Goal: Task Accomplishment & Management: Manage account settings

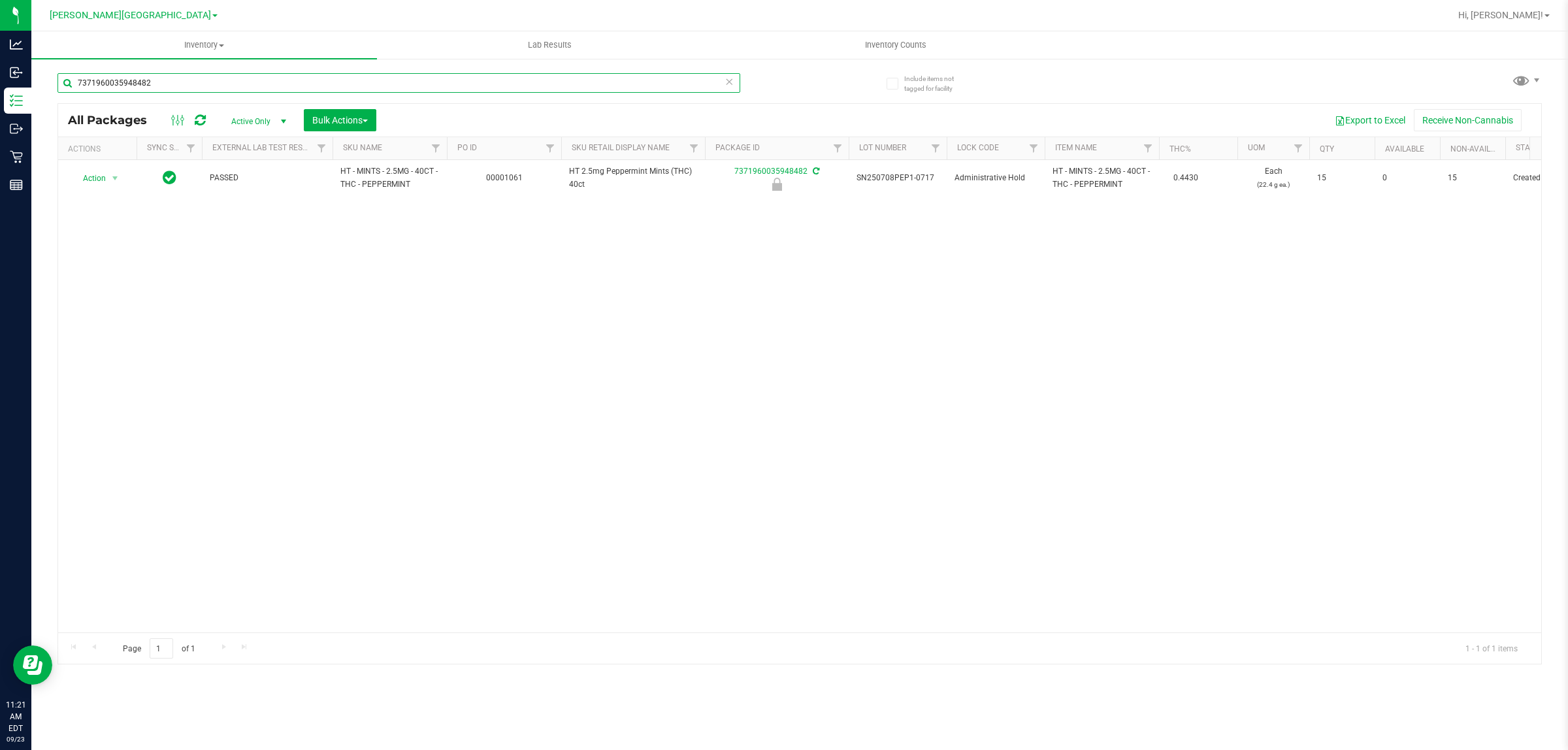
click at [302, 86] on input "7371960035948482" at bounding box center [398, 83] width 683 height 20
type input "7"
type input "blood orange"
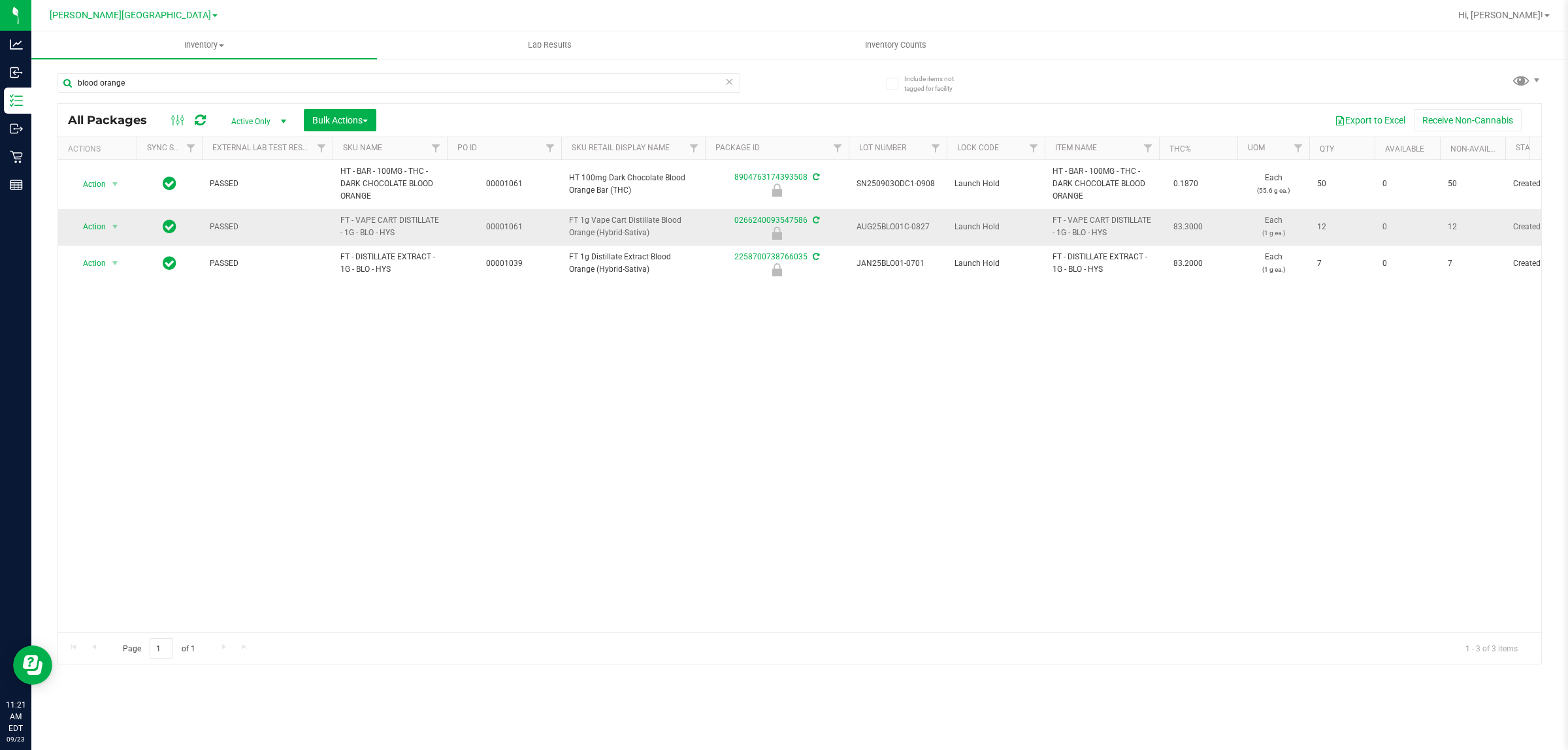
drag, startPoint x: 422, startPoint y: 234, endPoint x: 331, endPoint y: 232, distance: 91.0
click at [331, 232] on tr "Action Action Edit attributes Global inventory Locate package Package audit log…" at bounding box center [1282, 227] width 2447 height 36
click at [442, 416] on div "Action Action Edit attributes Global inventory Locate package Package audit log…" at bounding box center [800, 396] width 1483 height 472
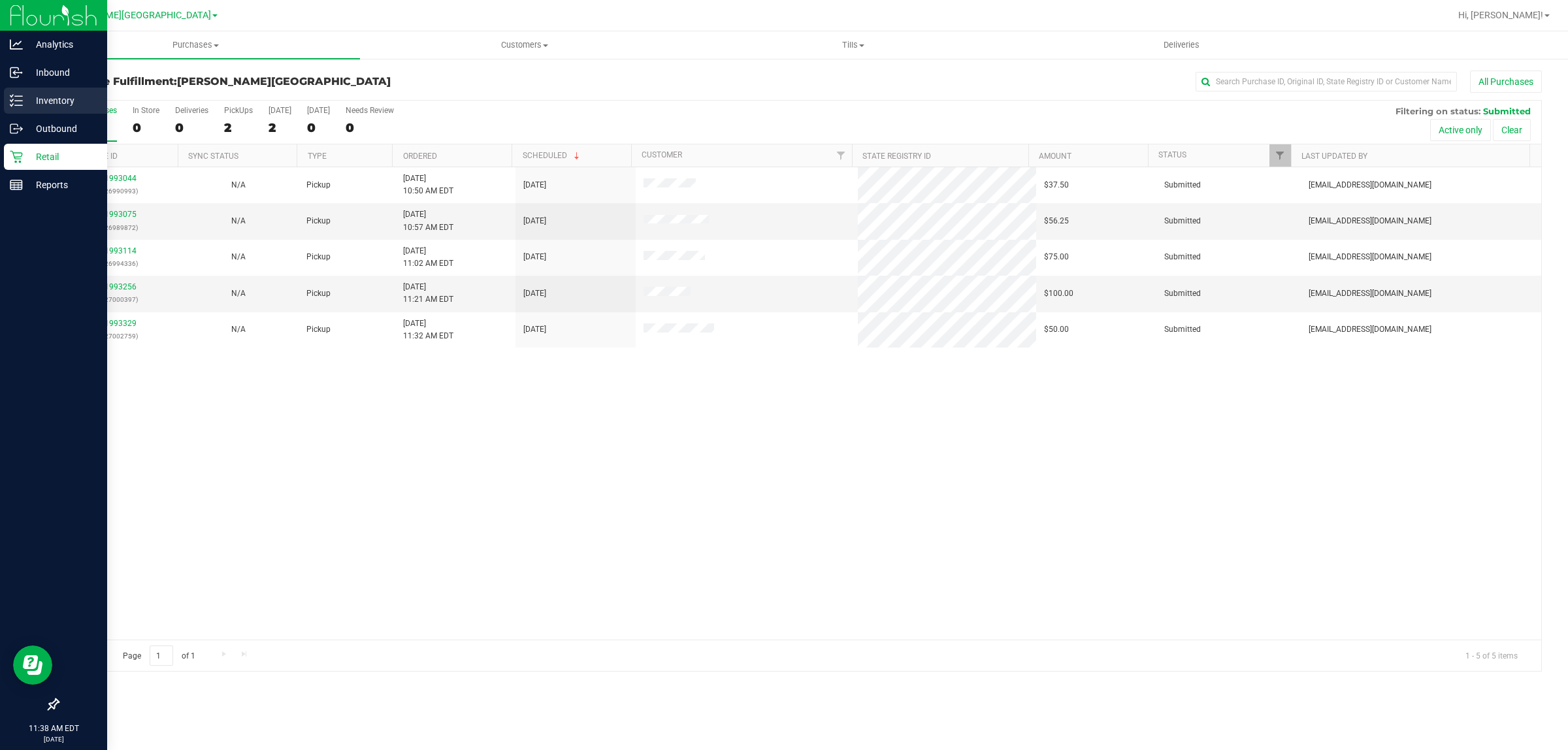
click at [9, 100] on icon at bounding box center [16, 100] width 13 height 13
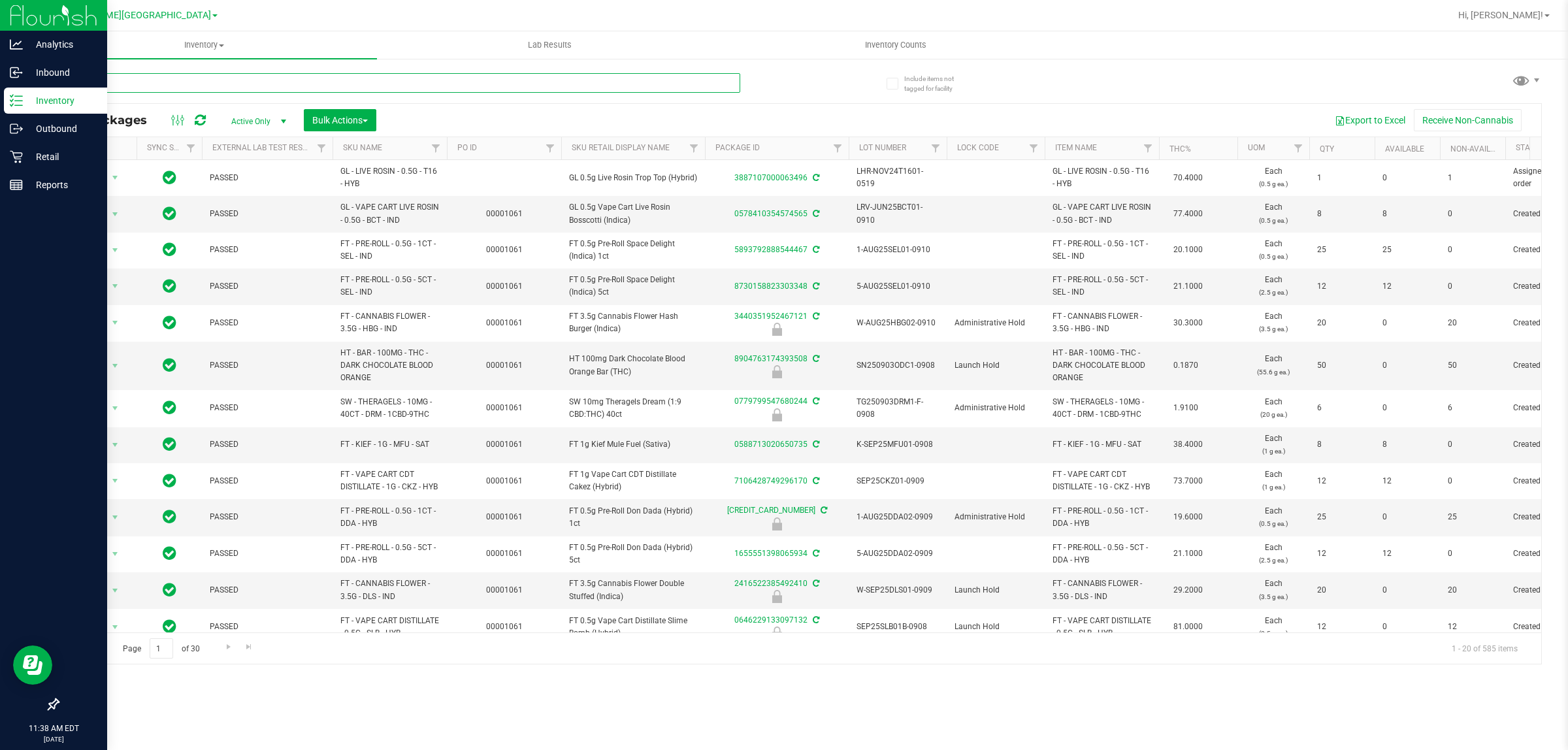
click at [321, 76] on input "text" at bounding box center [398, 83] width 683 height 20
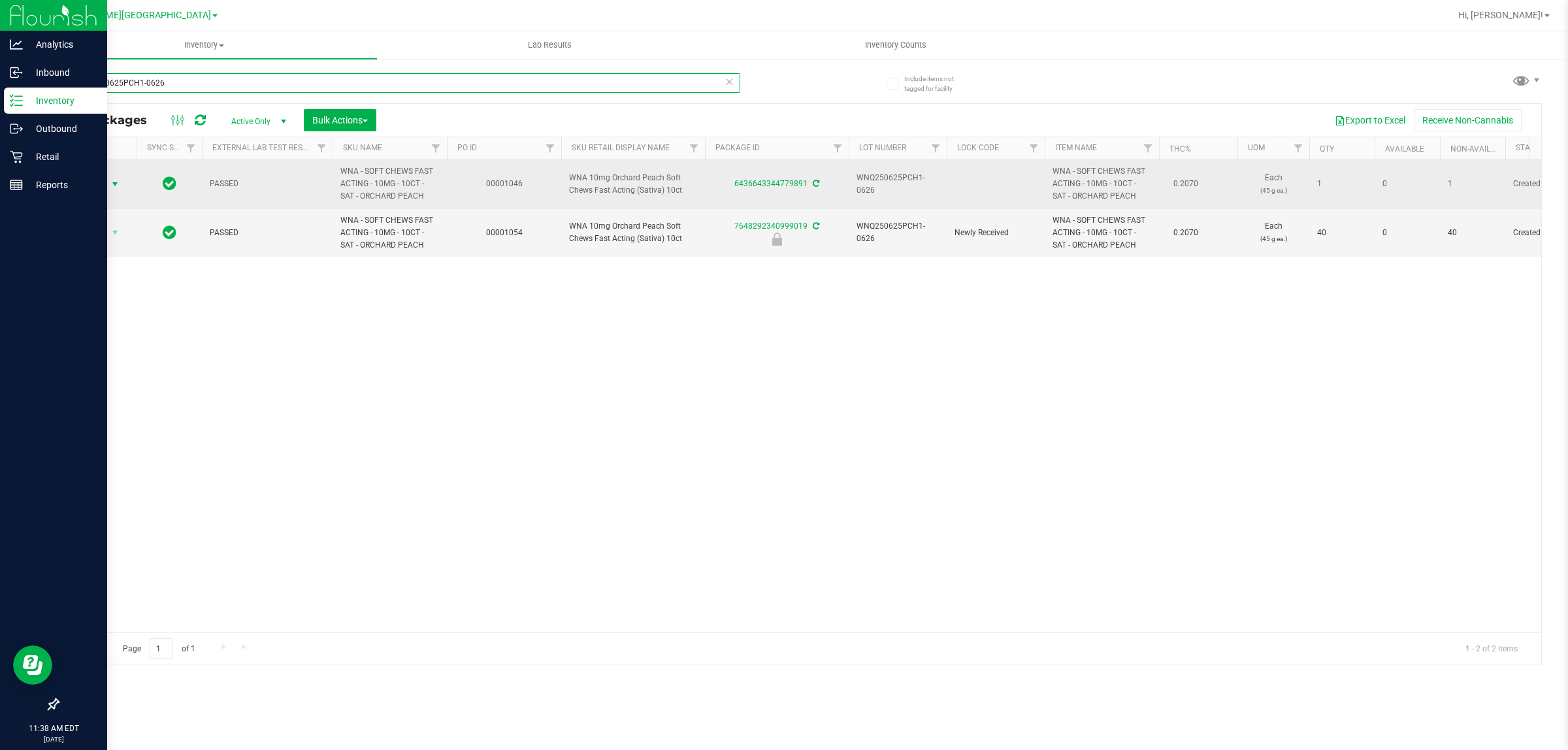
type input "WNQ250625PCH1-0626"
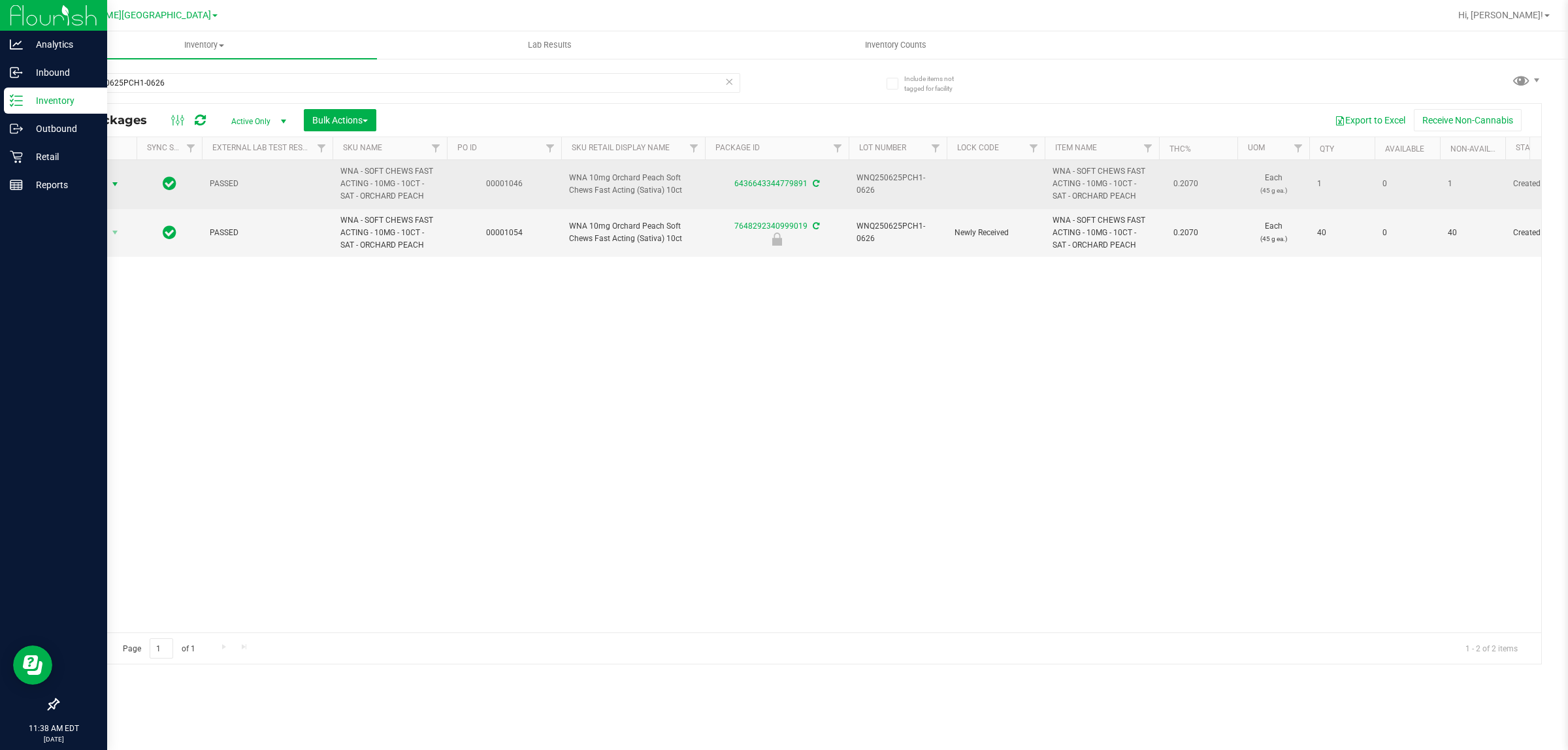
click at [105, 184] on span "Action" at bounding box center [89, 184] width 36 height 18
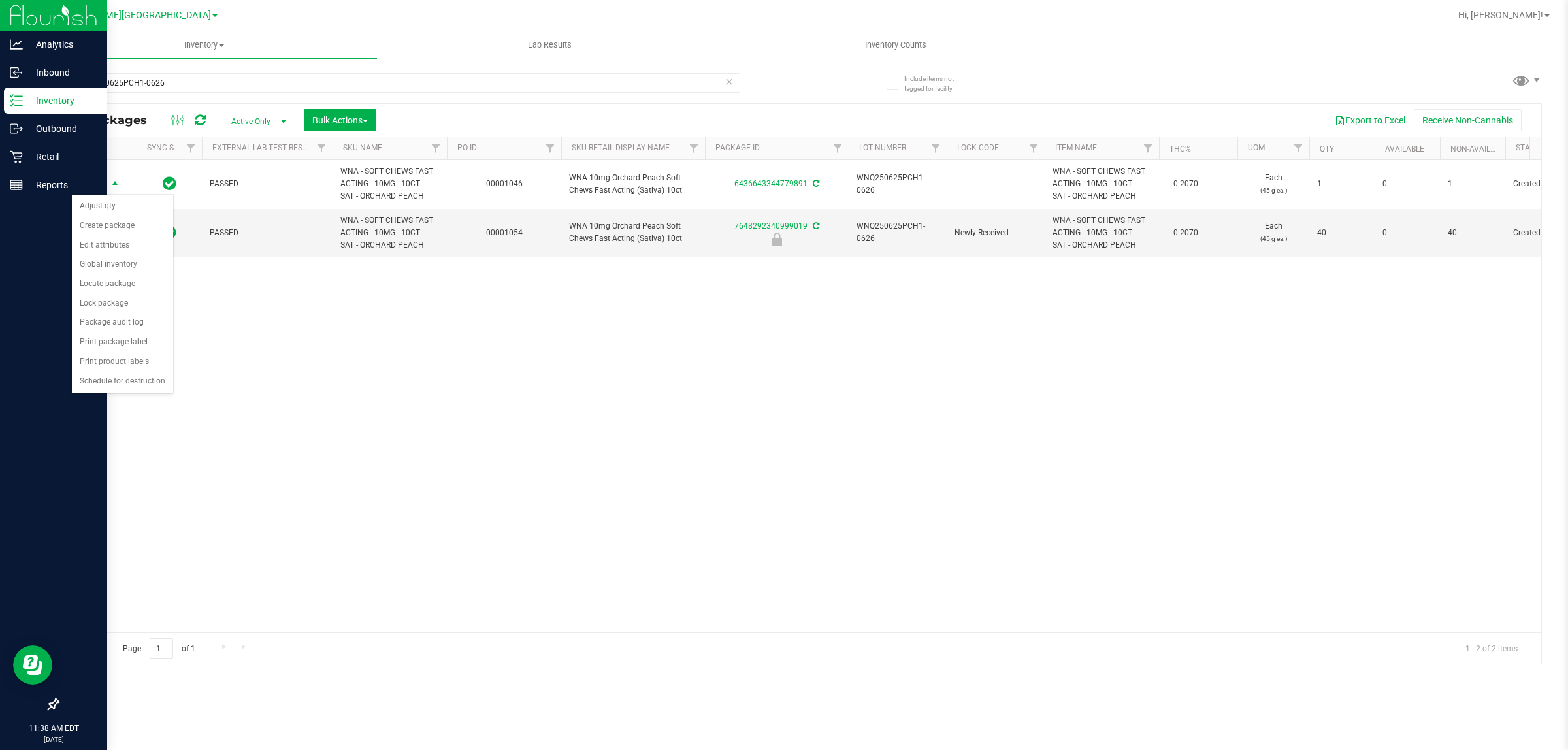
click at [239, 320] on div "Action Action Adjust qty Create package Edit attributes Global inventory Locate…" at bounding box center [800, 396] width 1483 height 472
click at [116, 235] on span "select" at bounding box center [115, 233] width 10 height 10
click at [118, 381] on li "Unlock package" at bounding box center [114, 388] width 84 height 20
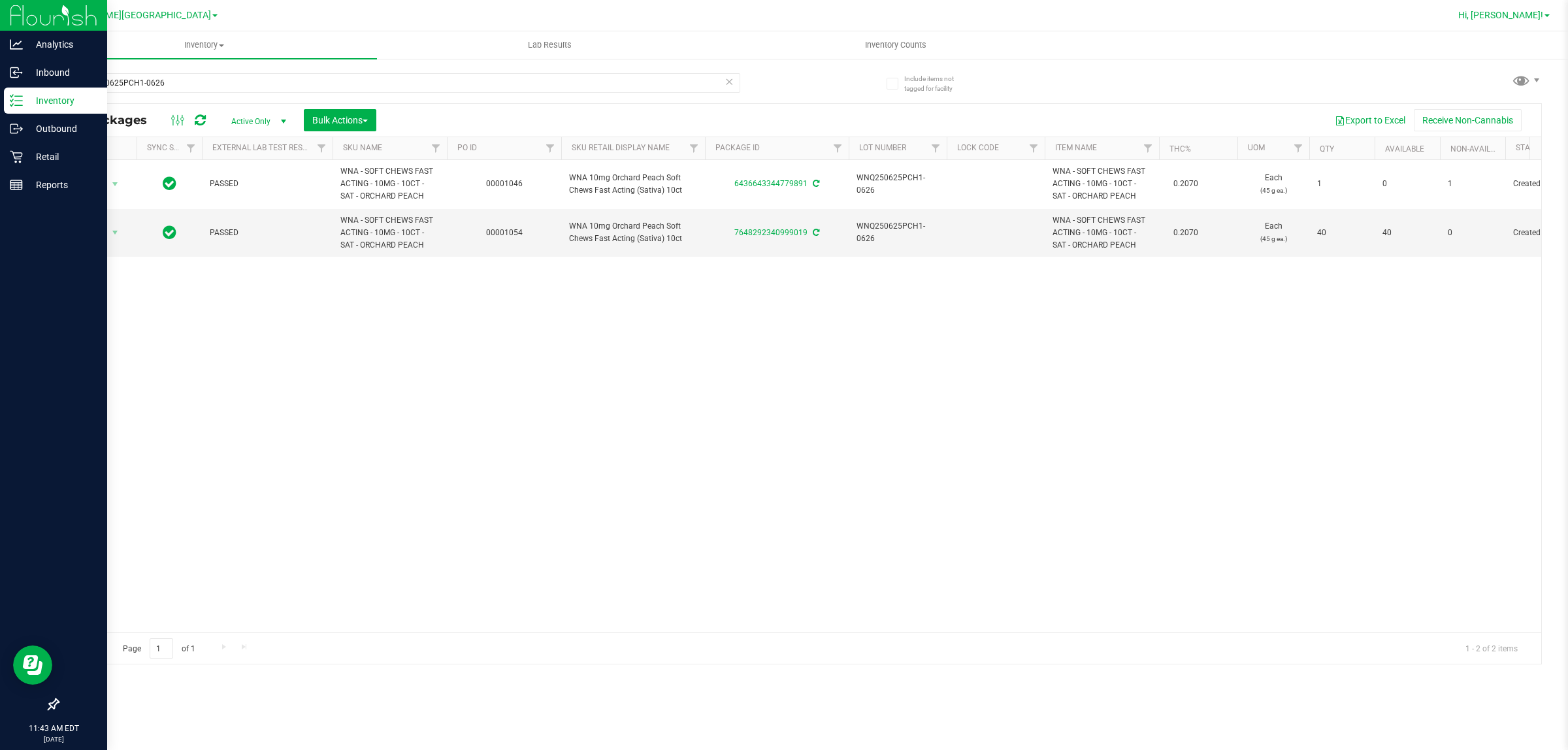
click at [1519, 9] on link "Hi, [PERSON_NAME]!" at bounding box center [1504, 15] width 102 height 14
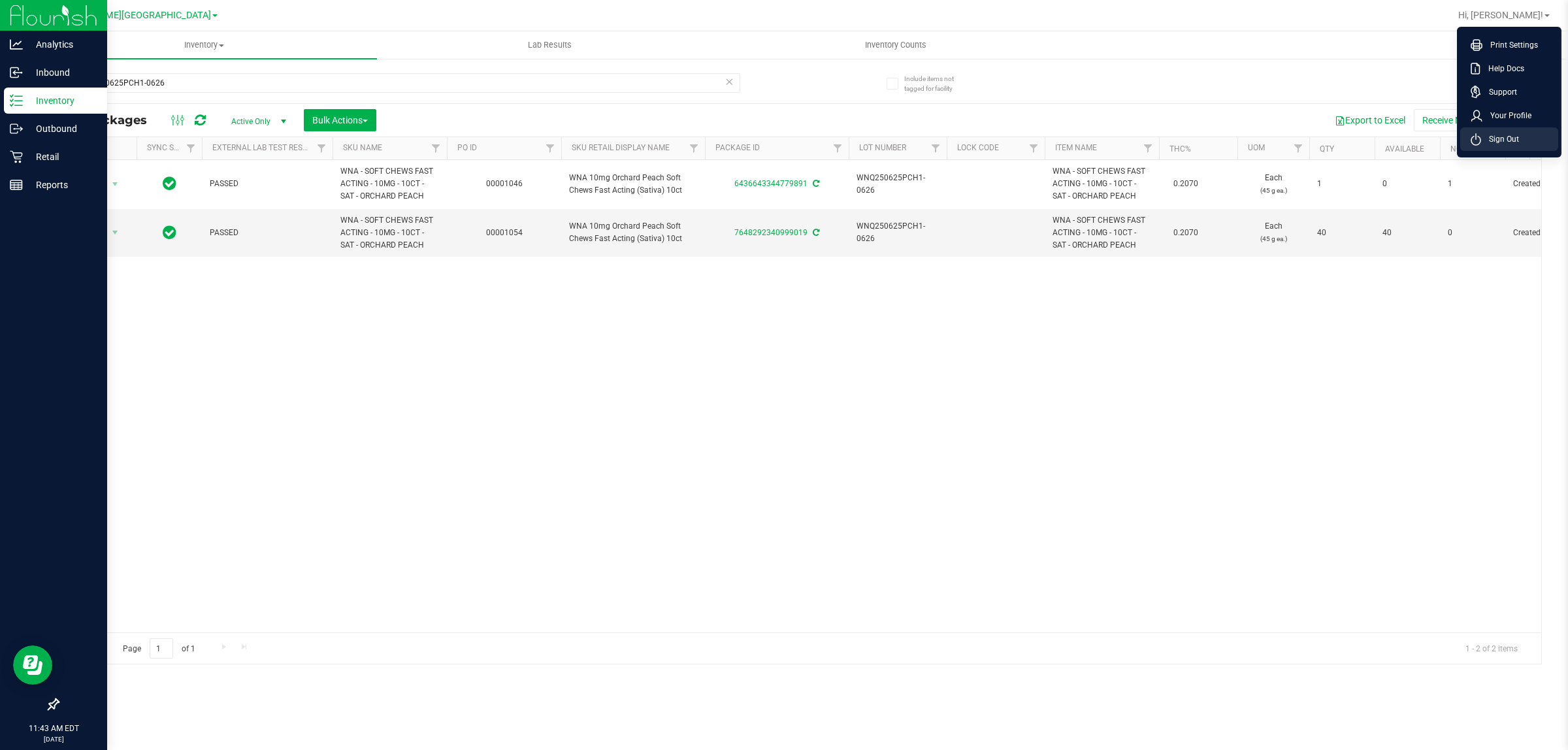
click at [1500, 140] on span "Sign Out" at bounding box center [1500, 139] width 38 height 13
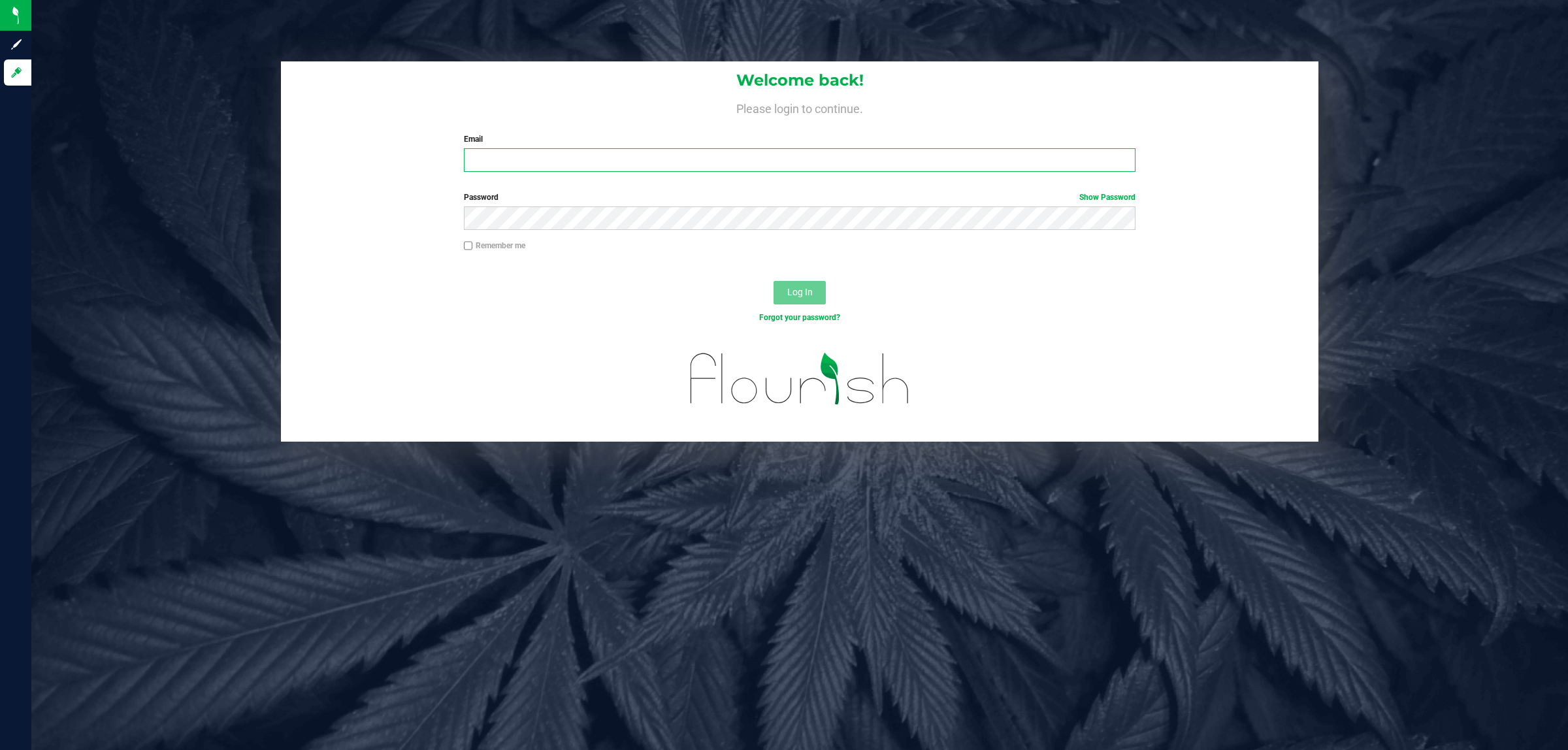
click at [657, 170] on input "Email" at bounding box center [800, 160] width 672 height 23
type input "[EMAIL_ADDRESS][DOMAIN_NAME]"
click at [773, 281] on button "Log In" at bounding box center [800, 292] width 52 height 23
